Goal: Navigation & Orientation: Find specific page/section

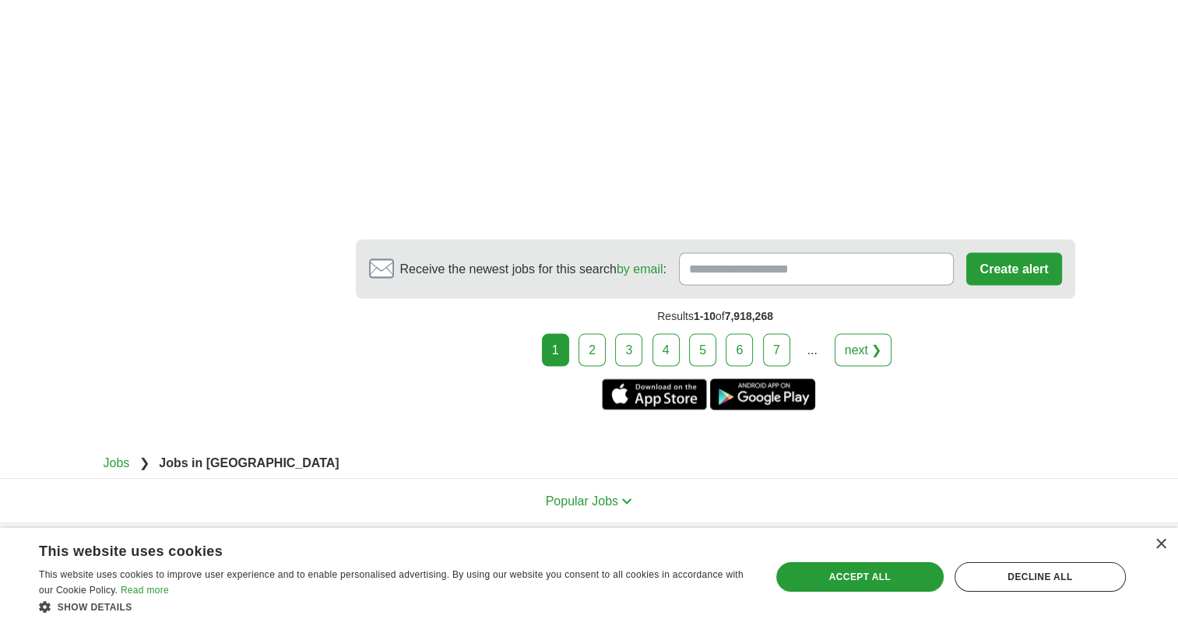
scroll to position [2803, 0]
click at [867, 332] on link "next ❯" at bounding box center [864, 348] width 58 height 33
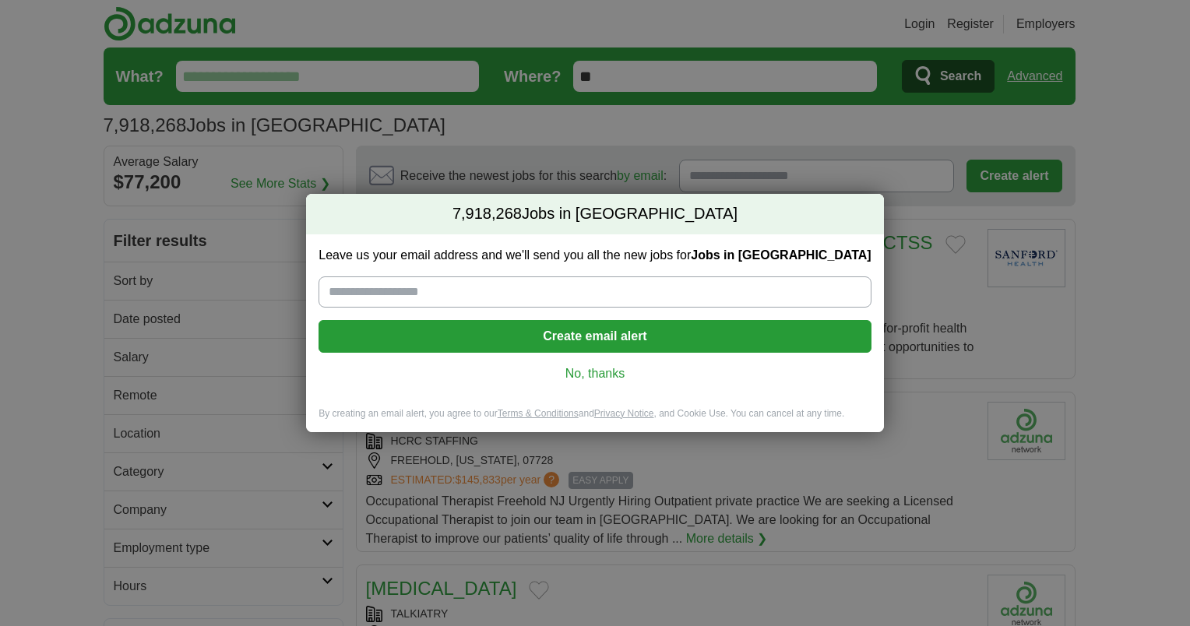
click at [579, 371] on link "No, thanks" at bounding box center [594, 373] width 527 height 17
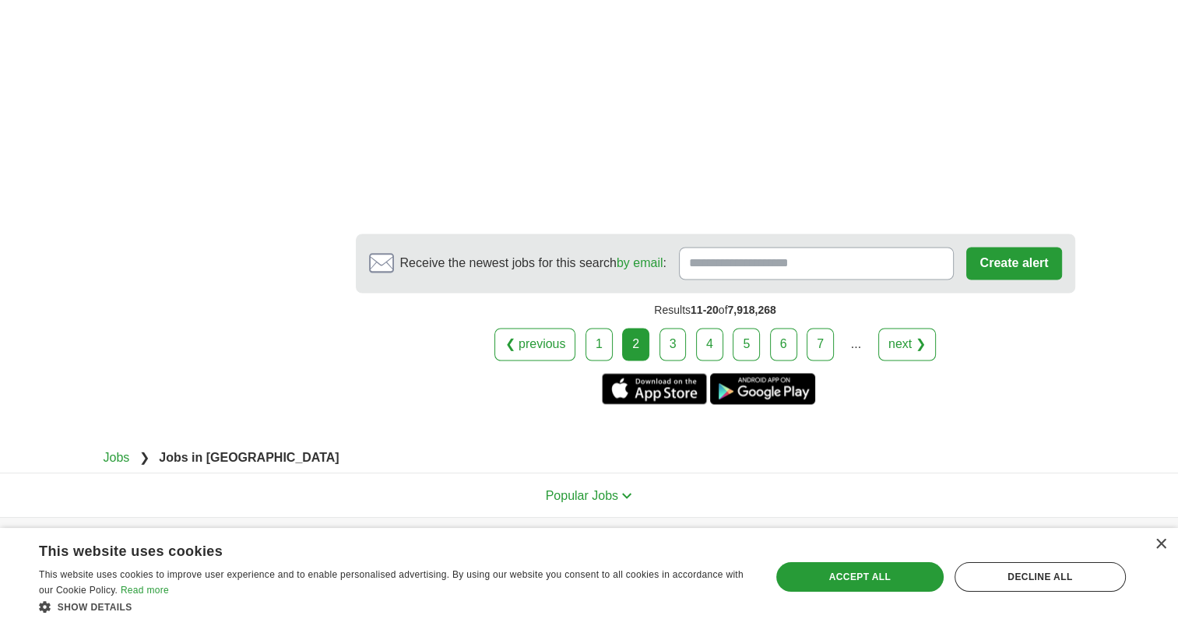
scroll to position [2552, 0]
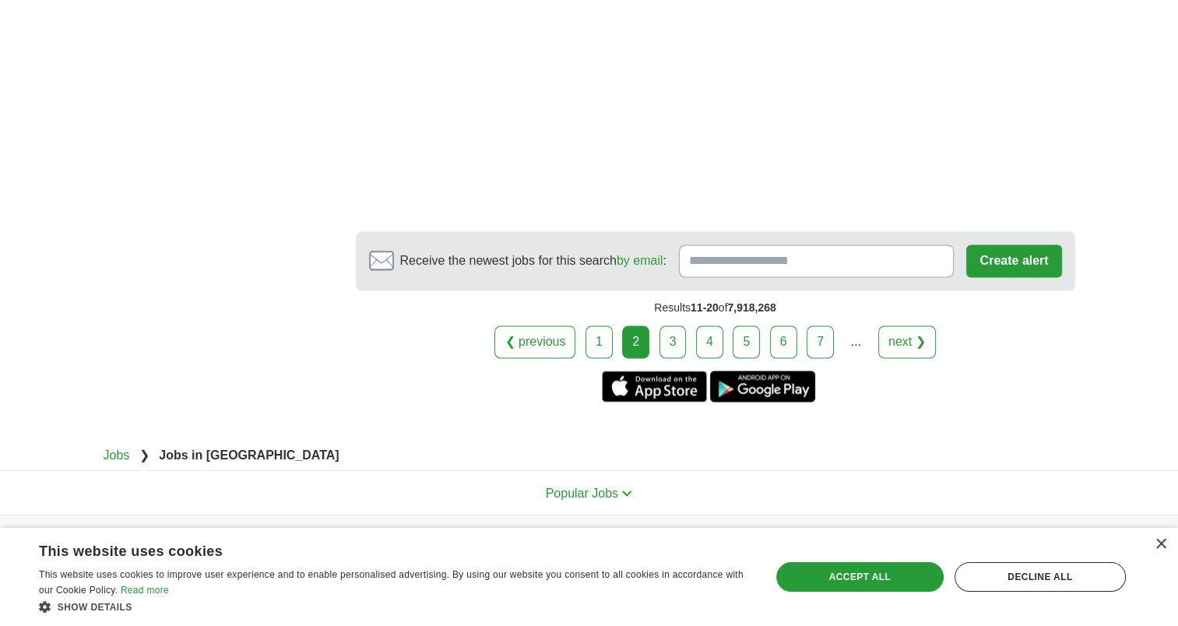
click at [909, 325] on link "next ❯" at bounding box center [907, 341] width 58 height 33
